Goal: Book appointment/travel/reservation

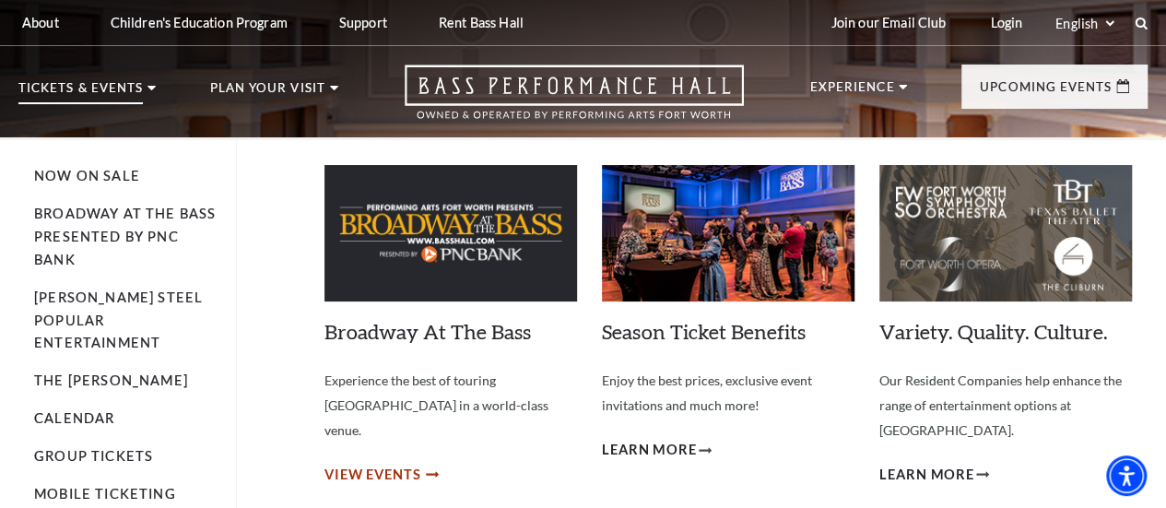
click at [361, 464] on span "View Events" at bounding box center [372, 475] width 97 height 23
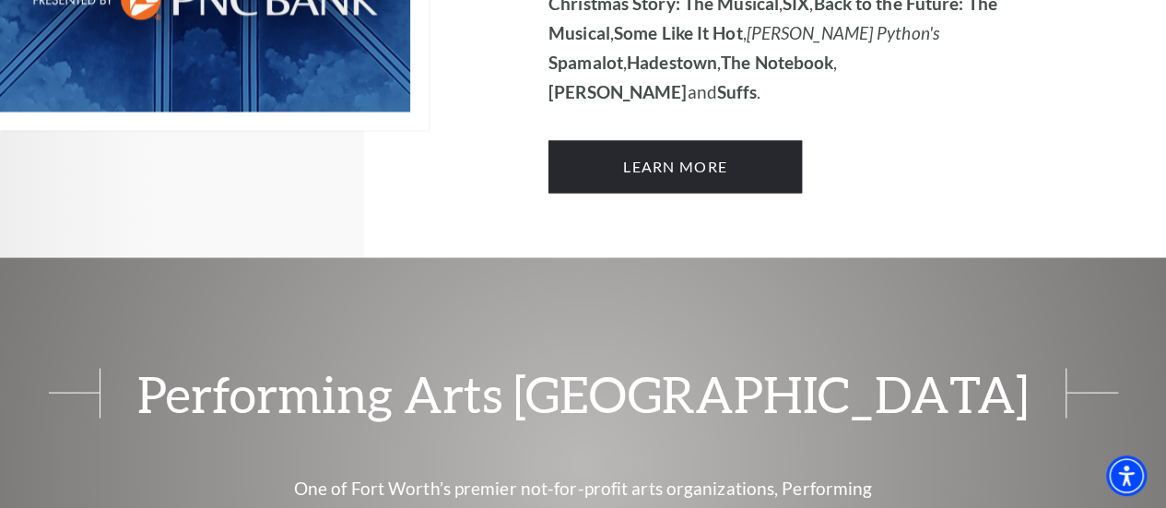
scroll to position [1567, 0]
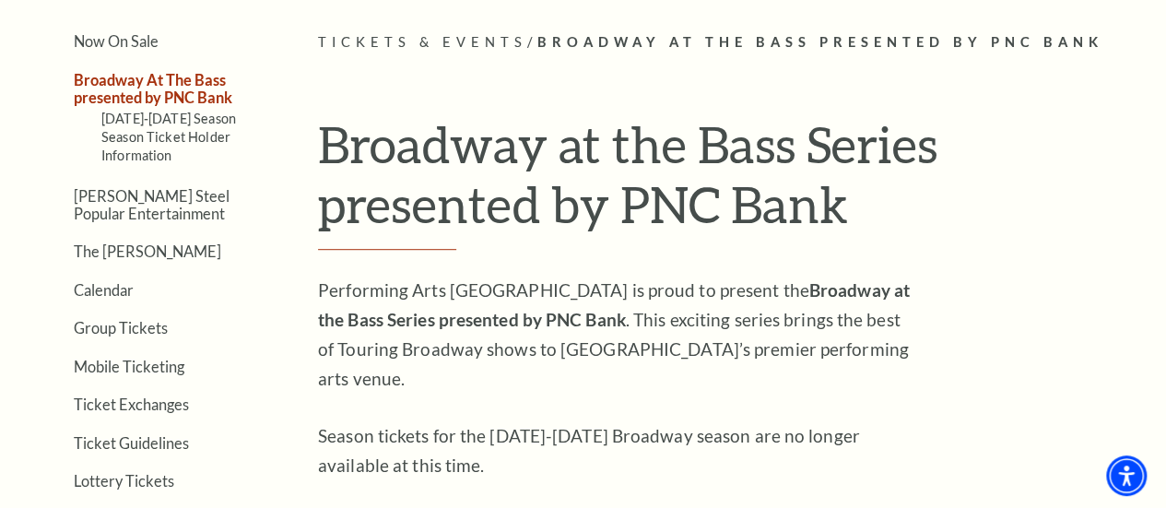
scroll to position [461, 0]
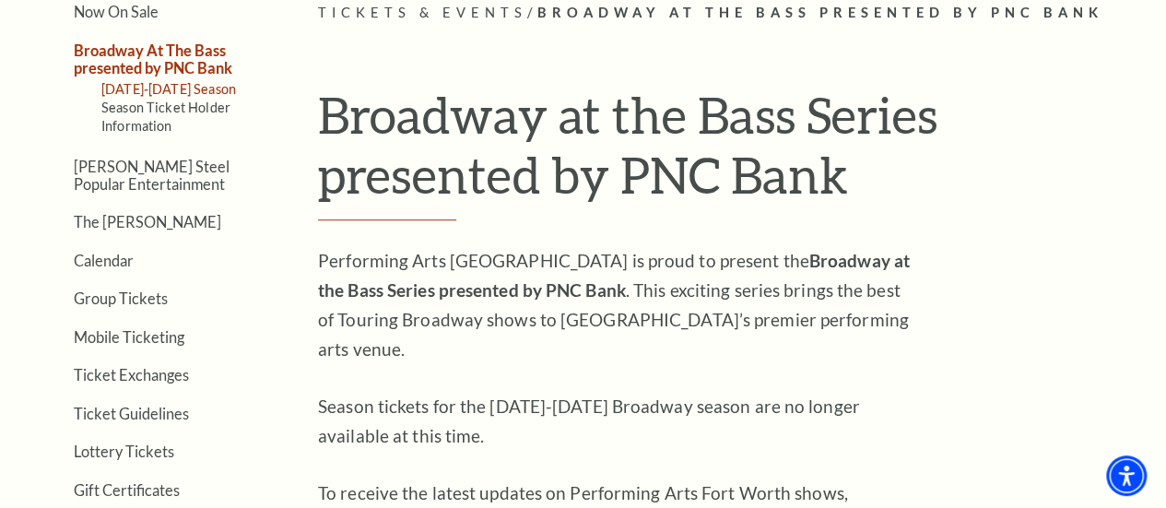
click at [136, 95] on link "[DATE]-[DATE] Season" at bounding box center [168, 89] width 135 height 16
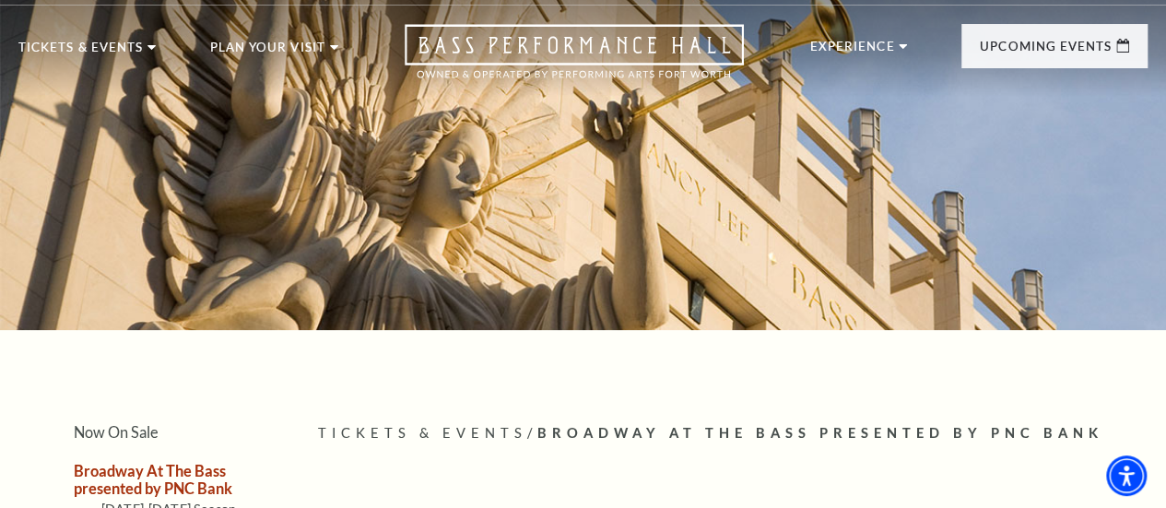
scroll to position [0, 0]
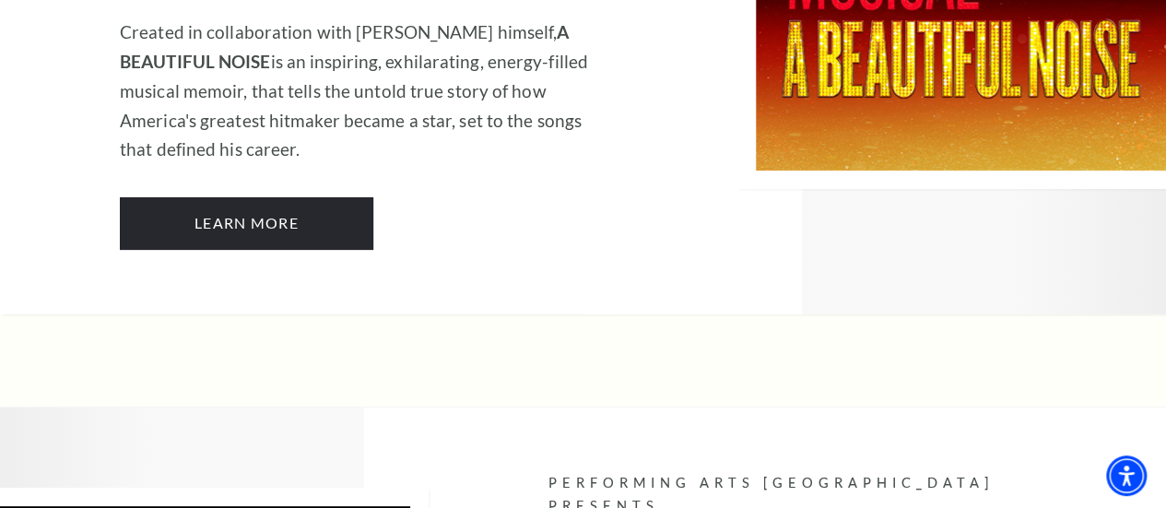
scroll to position [3410, 0]
